Goal: Check status: Check status

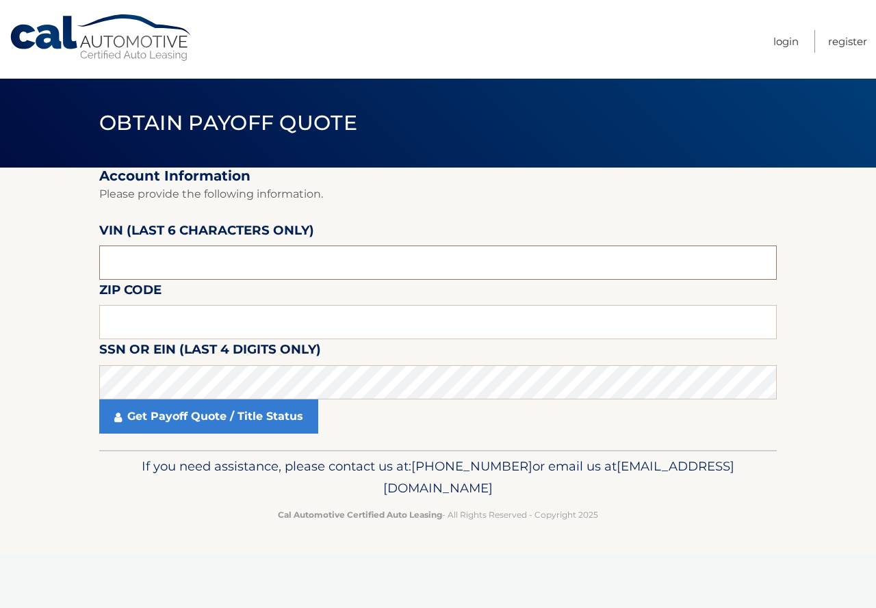
click at [159, 266] on input "text" at bounding box center [438, 263] width 678 height 34
click at [121, 323] on input "text" at bounding box center [438, 322] width 678 height 34
type input "19064"
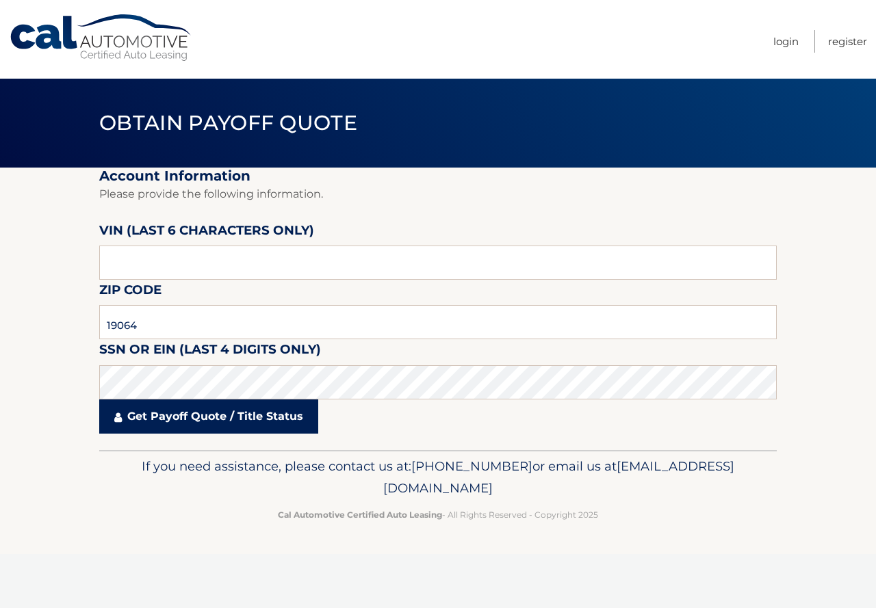
click at [185, 420] on link "Get Payoff Quote / Title Status" at bounding box center [208, 417] width 219 height 34
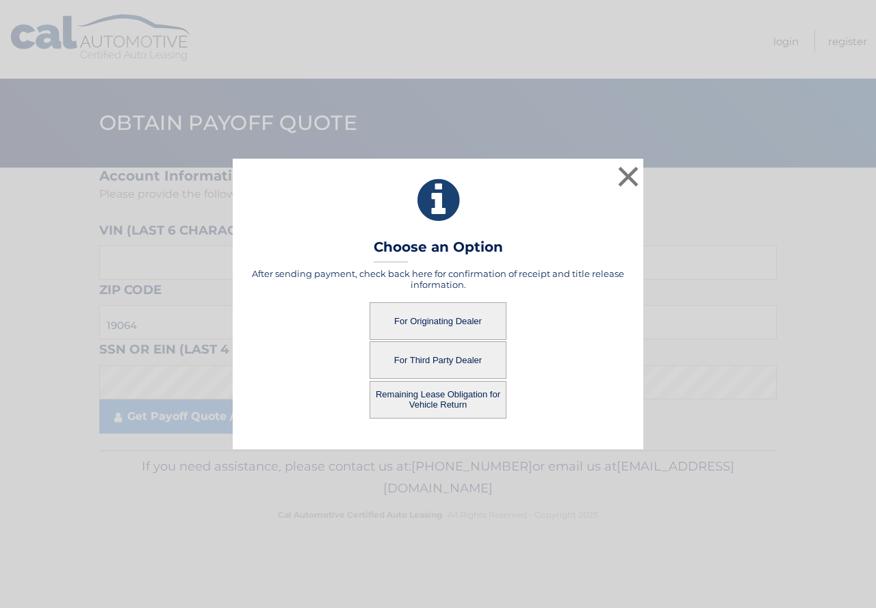
click at [448, 317] on button "For Originating Dealer" at bounding box center [438, 321] width 137 height 38
click at [439, 325] on button "For Originating Dealer" at bounding box center [438, 321] width 137 height 38
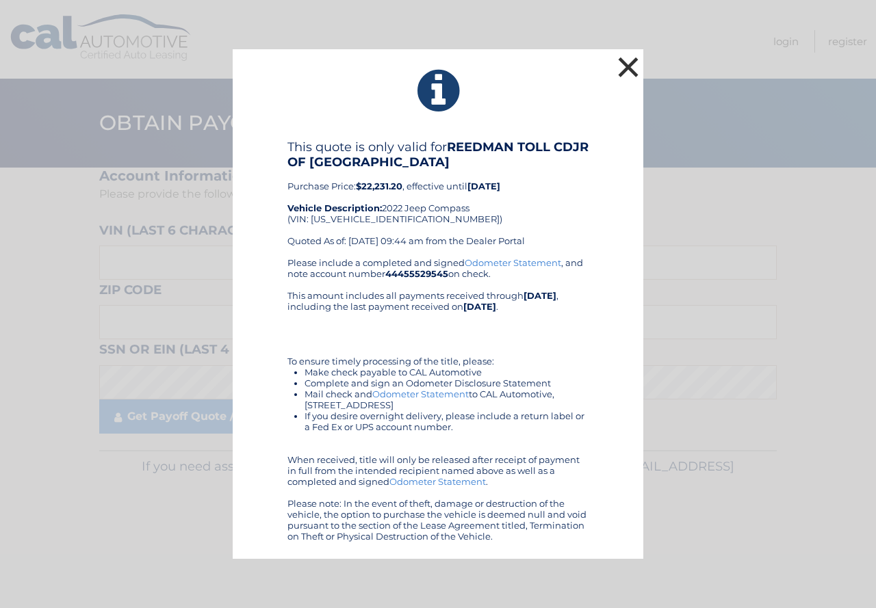
click at [626, 67] on button "×" at bounding box center [628, 66] width 27 height 27
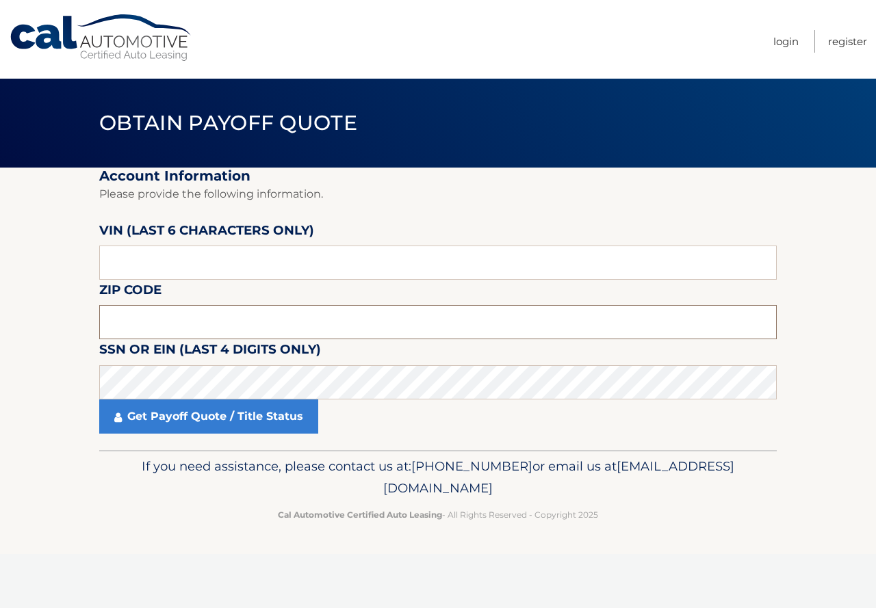
drag, startPoint x: 127, startPoint y: 320, endPoint x: 125, endPoint y: 282, distance: 38.4
click at [127, 320] on input "text" at bounding box center [438, 322] width 678 height 34
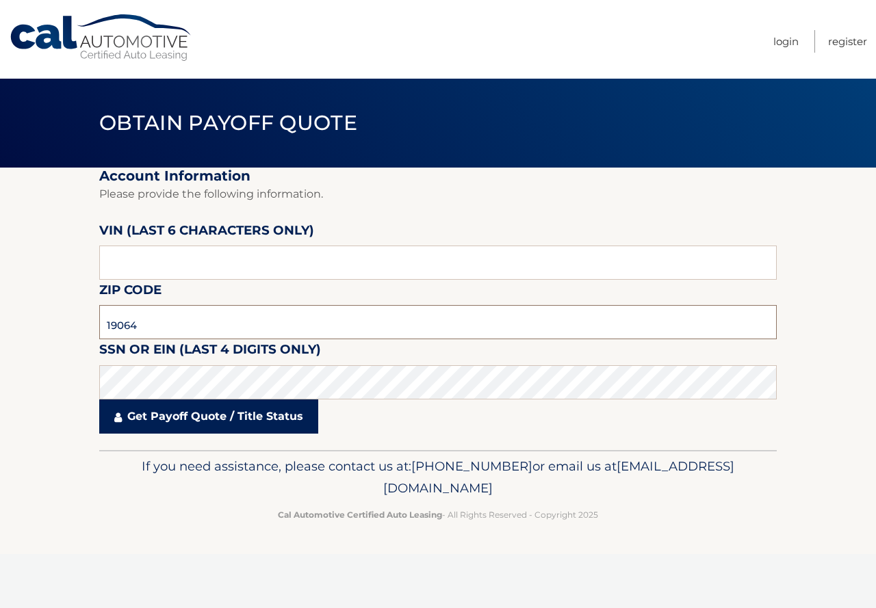
type input "19064"
click at [143, 414] on link "Get Payoff Quote / Title Status" at bounding box center [208, 417] width 219 height 34
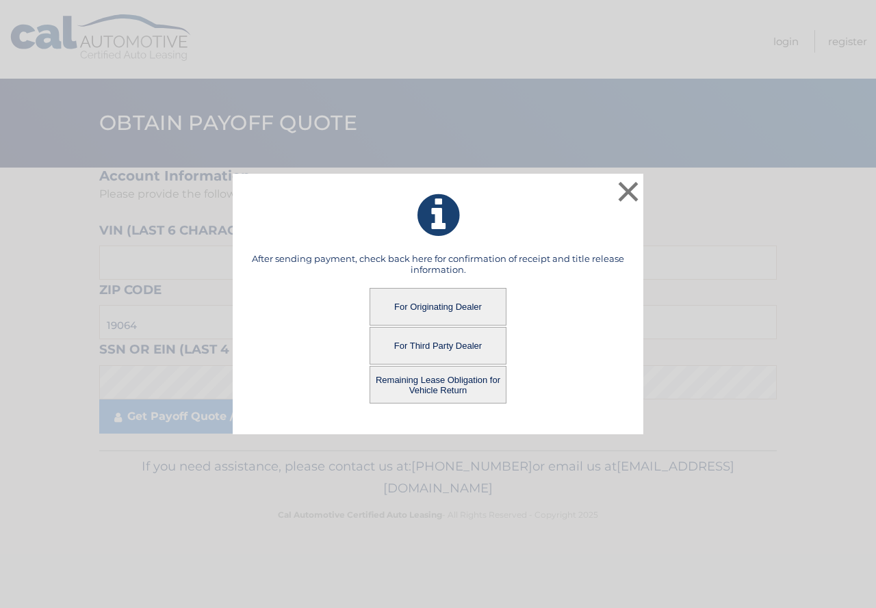
click at [435, 387] on button "Remaining Lease Obligation for Vehicle Return" at bounding box center [438, 385] width 137 height 38
click at [450, 379] on button "Remaining Lease Obligation for Vehicle Return" at bounding box center [438, 385] width 137 height 38
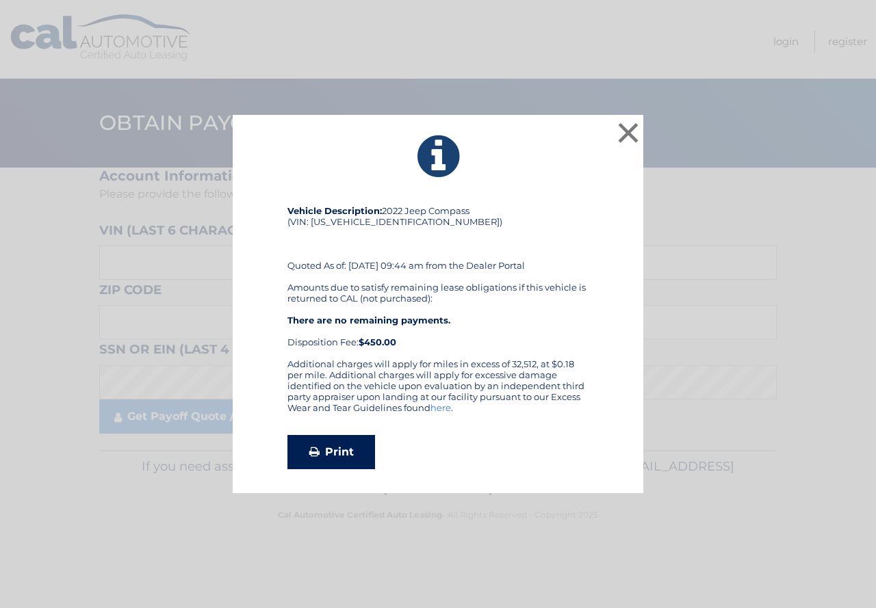
click at [336, 452] on link "Print" at bounding box center [331, 452] width 88 height 34
